Goal: Task Accomplishment & Management: Complete application form

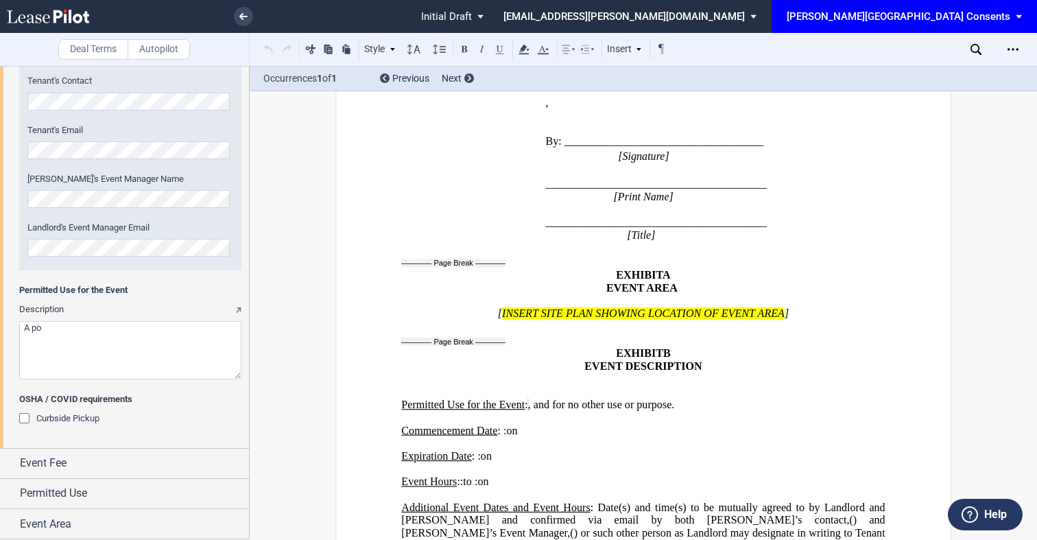
scroll to position [2071, 0]
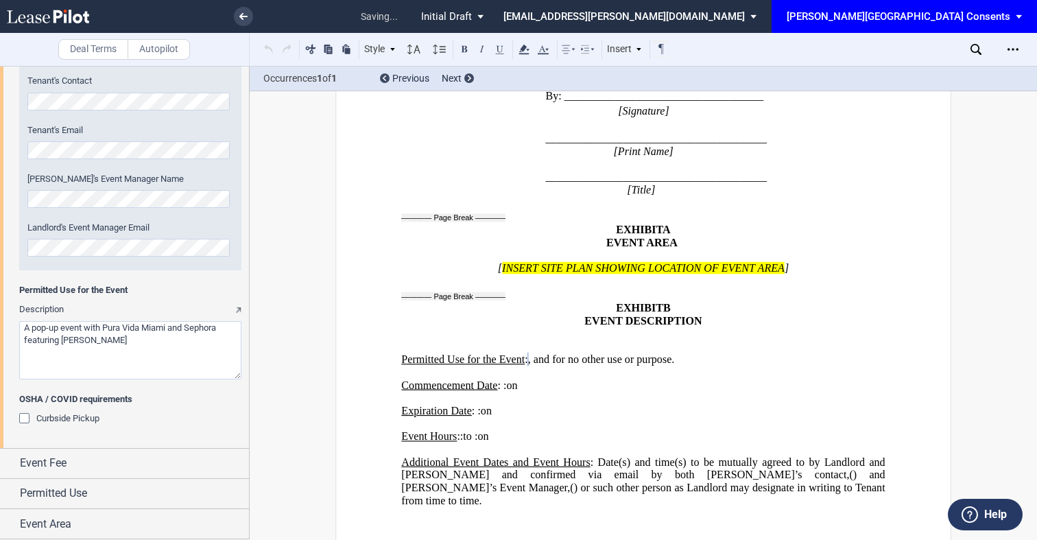
click at [62, 340] on textarea "Description" at bounding box center [130, 350] width 222 height 58
drag, startPoint x: 101, startPoint y: 342, endPoint x: 186, endPoint y: 346, distance: 85.2
click at [186, 346] on textarea "Description" at bounding box center [130, 350] width 222 height 58
click at [171, 335] on textarea "Description" at bounding box center [130, 350] width 222 height 58
click at [101, 341] on textarea "Description" at bounding box center [130, 350] width 222 height 58
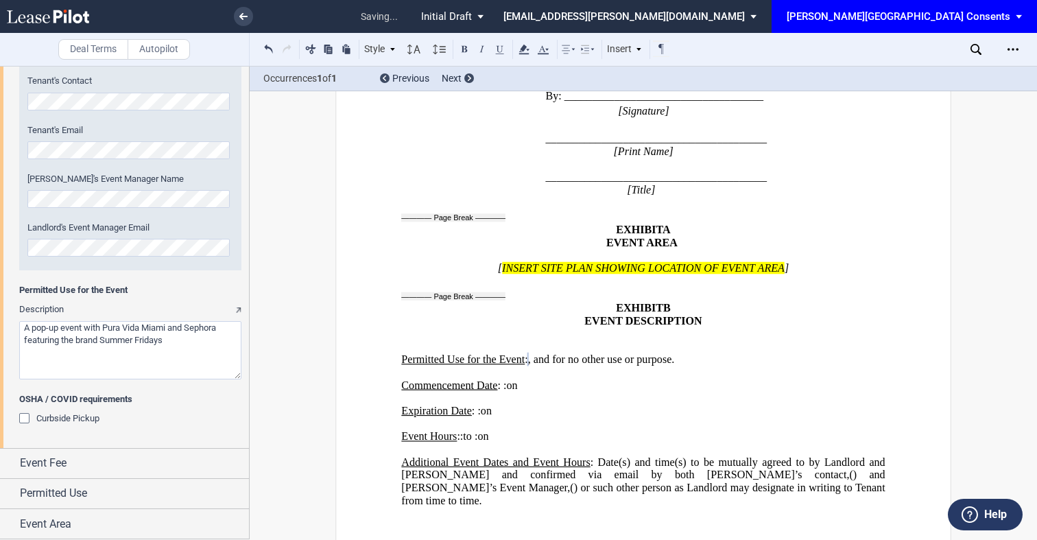
click at [184, 341] on textarea "Description" at bounding box center [130, 350] width 222 height 58
drag, startPoint x: 102, startPoint y: 339, endPoint x: 167, endPoint y: 339, distance: 65.2
click at [167, 339] on textarea "Description" at bounding box center [130, 350] width 222 height 58
type textarea "A pop-up event with Pura Vida Miami and Sephora featuring the brand Summer Frid…"
click at [484, 51] on span at bounding box center [482, 49] width 53 height 18
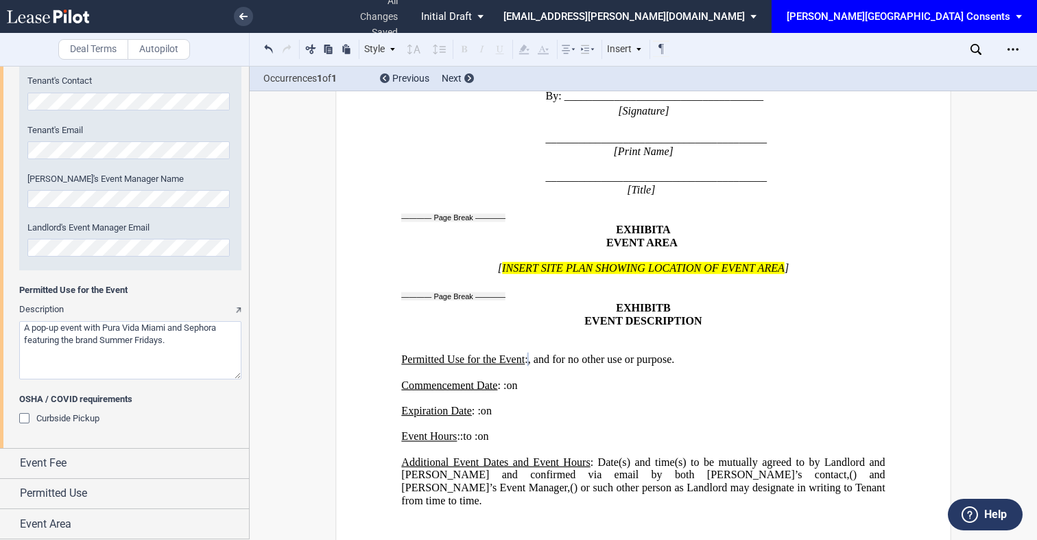
click at [482, 50] on span at bounding box center [482, 49] width 53 height 18
click at [195, 337] on textarea "Description" at bounding box center [130, 350] width 222 height 58
drag, startPoint x: 171, startPoint y: 339, endPoint x: 102, endPoint y: 344, distance: 70.1
click at [102, 344] on textarea "Description" at bounding box center [130, 350] width 222 height 58
click at [147, 344] on textarea "Description" at bounding box center [130, 350] width 222 height 58
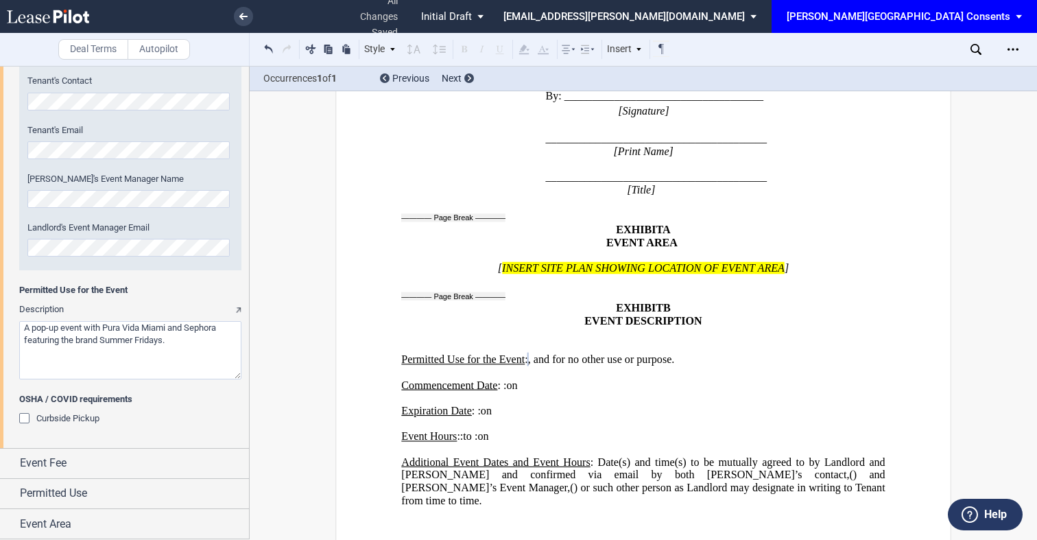
click at [200, 344] on textarea "Description" at bounding box center [130, 350] width 222 height 58
click at [757, 379] on p "Commencement Date : Midnight Noon ﻿ ﻿ : ﻿ ﻿ ﻿ ﻿ on ﻿ ﻿" at bounding box center [643, 385] width 484 height 13
click at [850, 366] on p "﻿" at bounding box center [643, 372] width 484 height 13
click at [479, 49] on button at bounding box center [482, 48] width 16 height 16
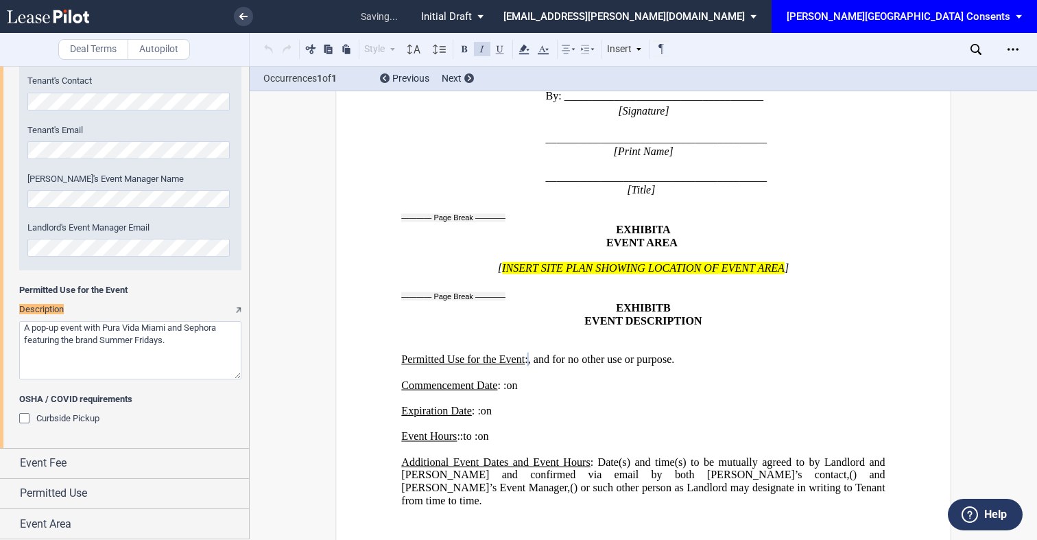
click at [479, 49] on button at bounding box center [482, 48] width 16 height 16
click at [727, 392] on p "﻿" at bounding box center [643, 398] width 484 height 13
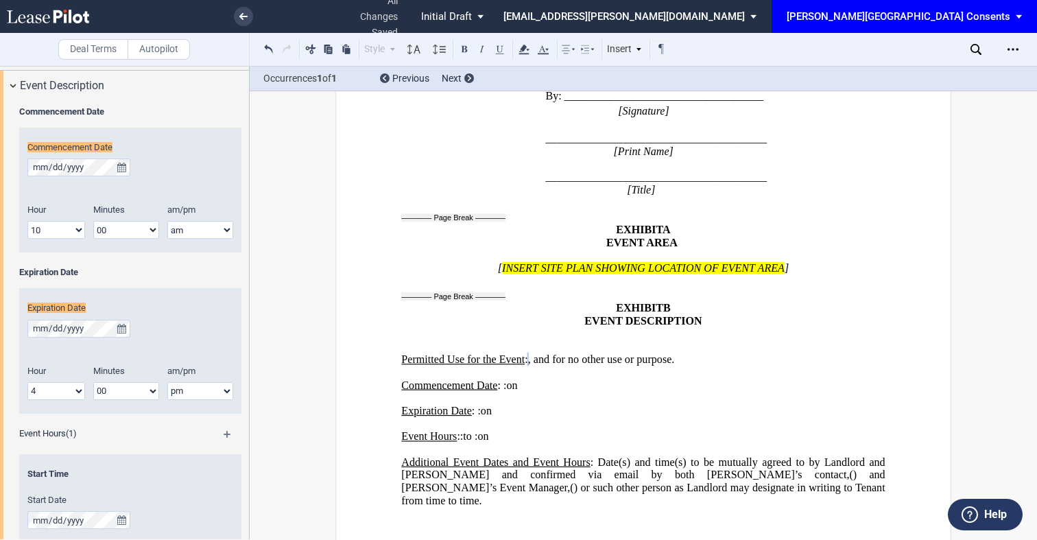
scroll to position [105, 0]
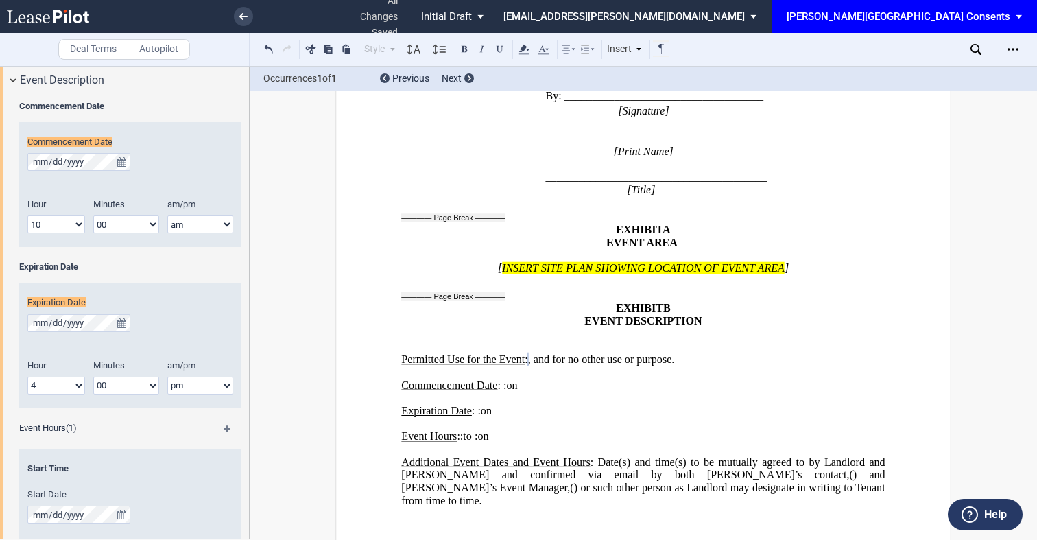
click at [659, 405] on p "Expiration Date : Midnight Noon ﻿ ﻿ : ﻿ ﻿ ﻿ ﻿ on ﻿ ﻿" at bounding box center [643, 411] width 484 height 13
click at [687, 392] on p "﻿" at bounding box center [643, 398] width 484 height 13
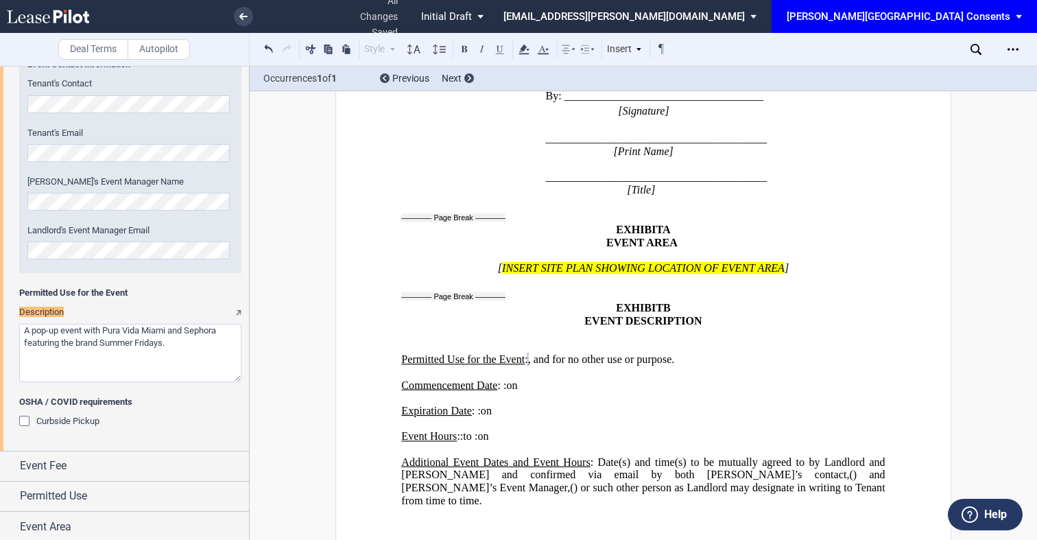
scroll to position [829, 0]
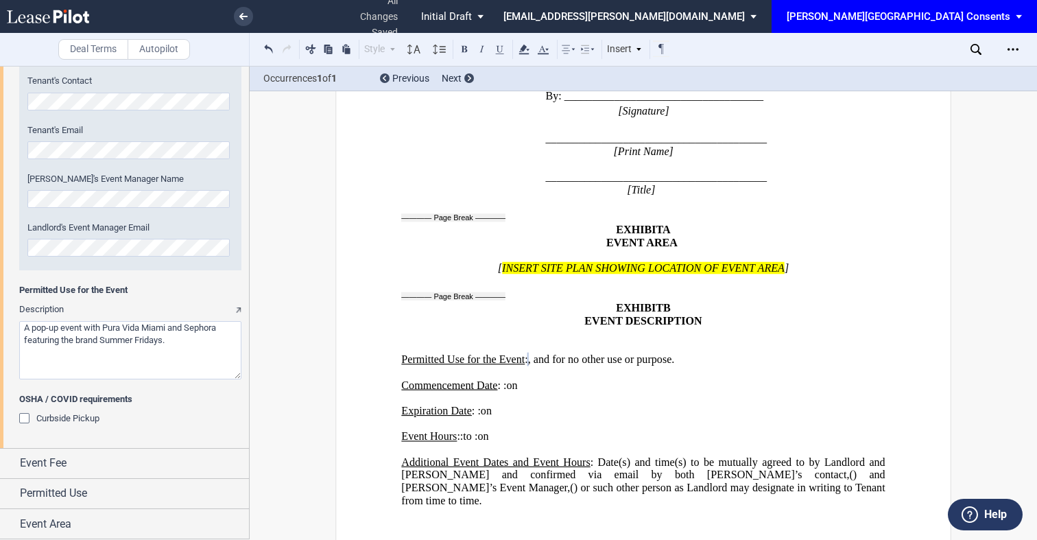
drag, startPoint x: 904, startPoint y: 335, endPoint x: 617, endPoint y: 1, distance: 440.6
